Goal: Find specific page/section: Find specific page/section

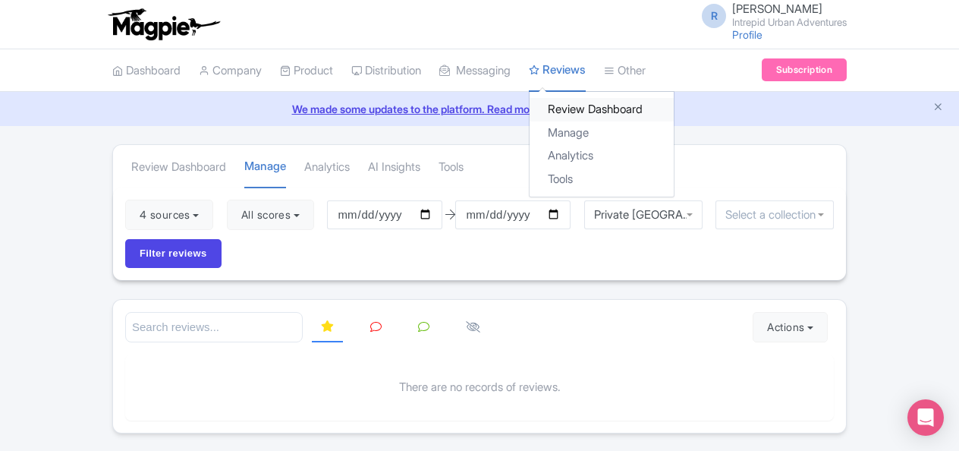
click at [644, 112] on link "Review Dashboard" at bounding box center [602, 110] width 144 height 24
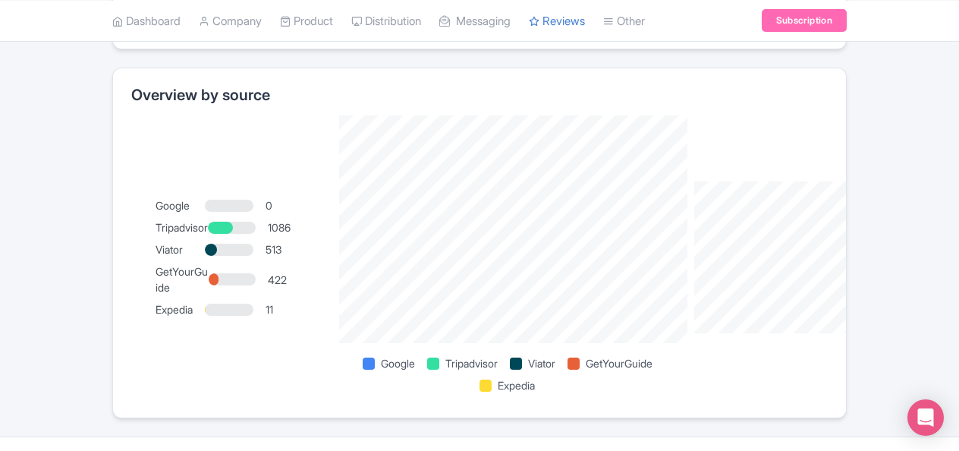
scroll to position [1170, 0]
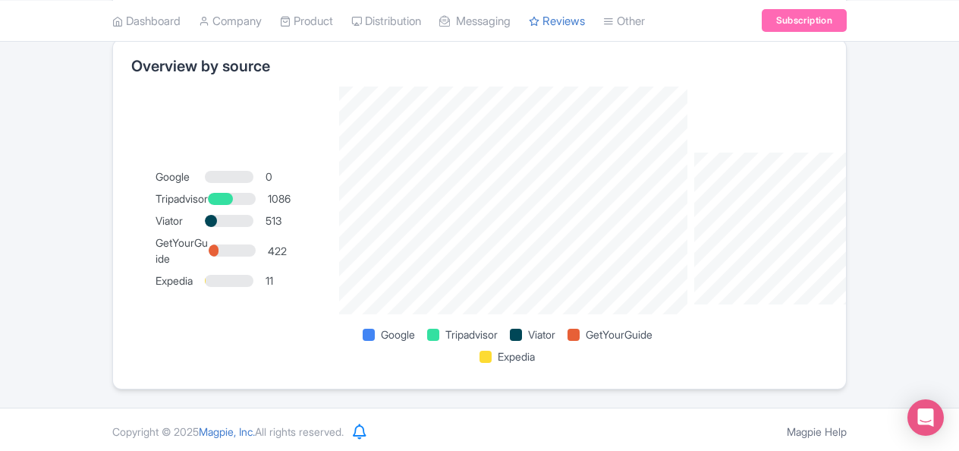
click at [211, 252] on div at bounding box center [214, 250] width 10 height 12
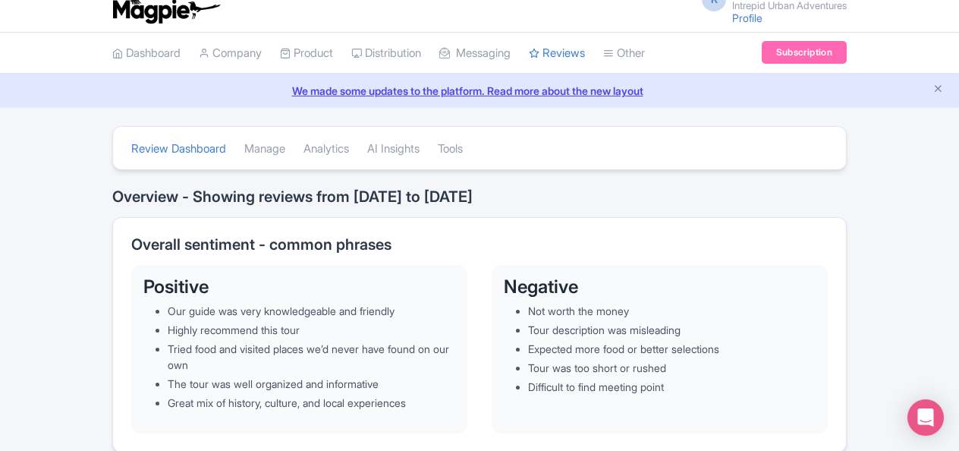
scroll to position [0, 0]
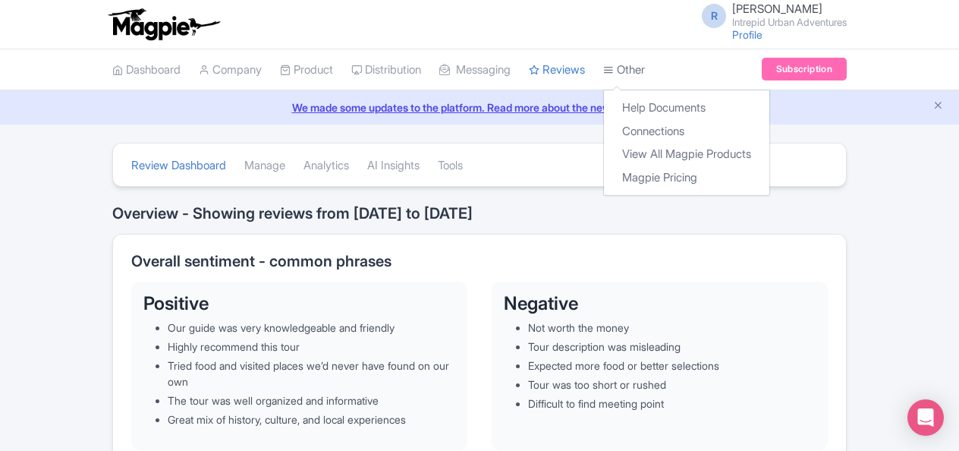
click at [645, 66] on link "Other" at bounding box center [624, 70] width 42 height 42
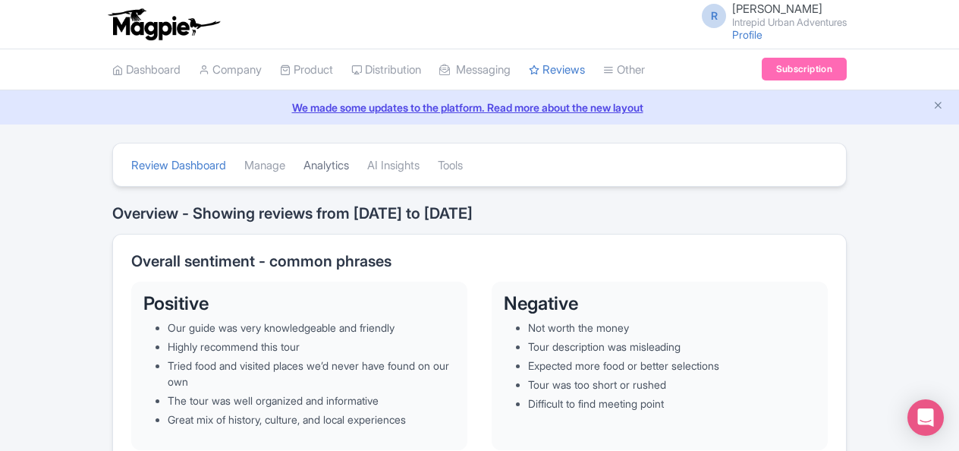
click at [328, 168] on link "Analytics" at bounding box center [327, 166] width 46 height 42
click at [158, 68] on link "Dashboard" at bounding box center [146, 70] width 68 height 42
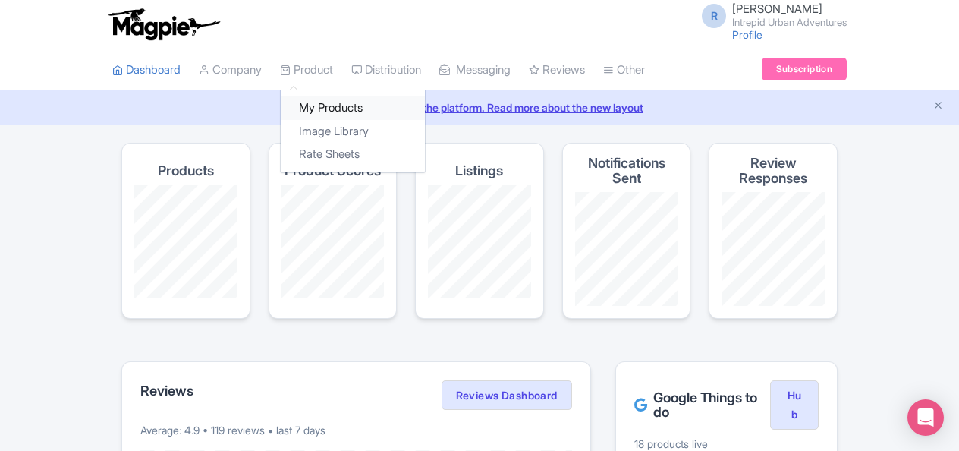
click at [331, 106] on link "My Products" at bounding box center [353, 108] width 144 height 24
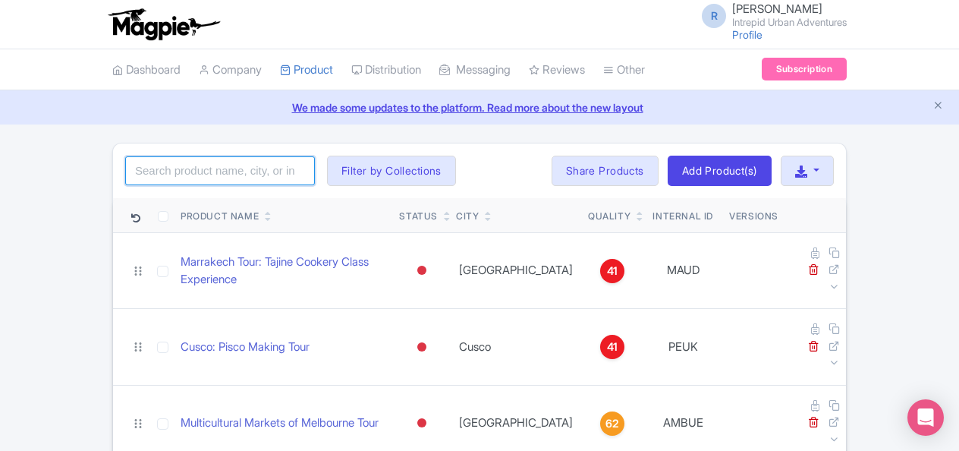
click at [244, 158] on input "search" at bounding box center [220, 170] width 190 height 29
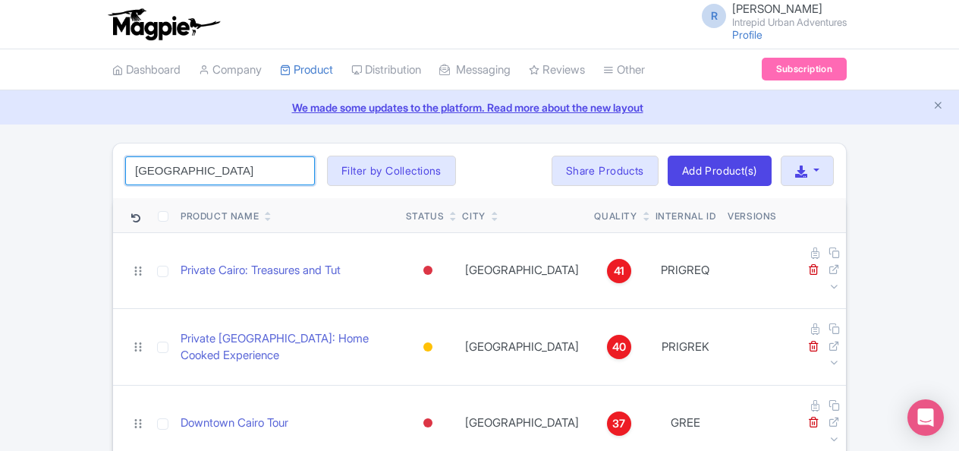
type input "cairo"
